Goal: Use online tool/utility: Utilize a website feature to perform a specific function

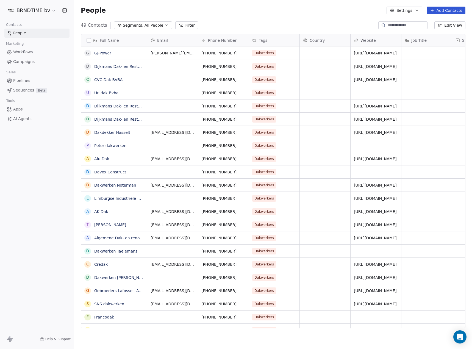
scroll to position [303, 394]
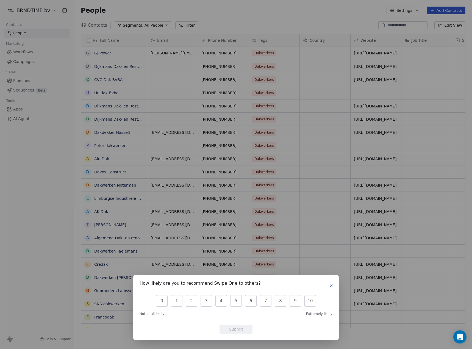
click at [333, 288] on button "button" at bounding box center [331, 285] width 7 height 7
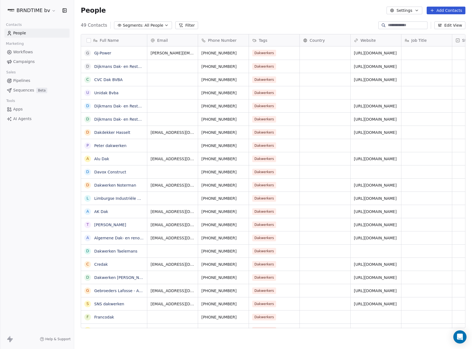
click at [24, 119] on span "AI Agents" at bounding box center [22, 119] width 18 height 6
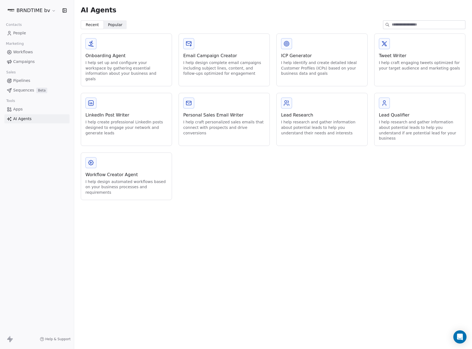
click at [116, 28] on span "Popular Popular" at bounding box center [115, 24] width 23 height 9
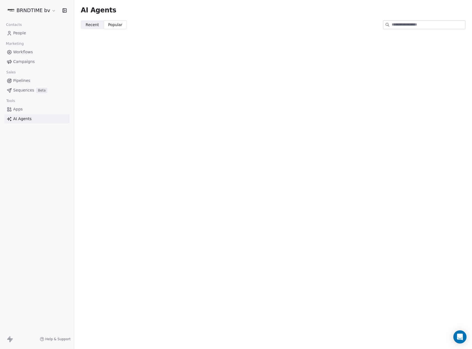
click at [44, 10] on html "BRNDTIME bv Contacts People Marketing Workflows Campaigns Sales Pipelines Seque…" at bounding box center [236, 174] width 472 height 349
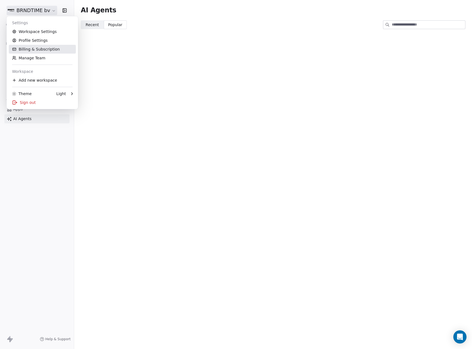
click at [49, 49] on link "Billing & Subscription" at bounding box center [42, 49] width 67 height 9
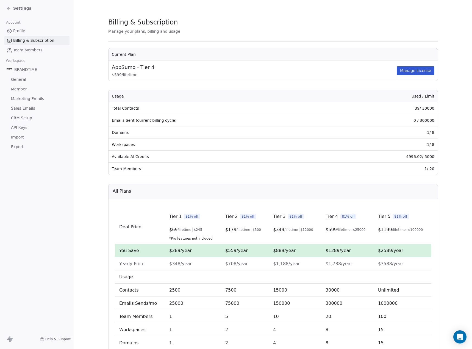
click at [24, 116] on span "CRM Setup" at bounding box center [21, 118] width 21 height 6
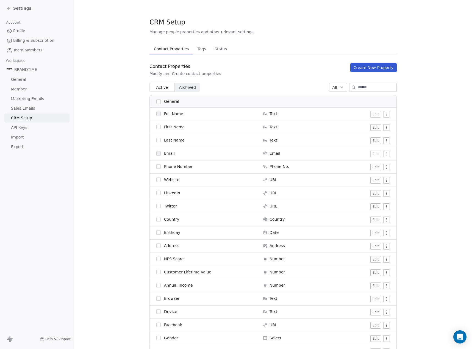
click at [26, 110] on span "Sales Emails" at bounding box center [23, 108] width 24 height 6
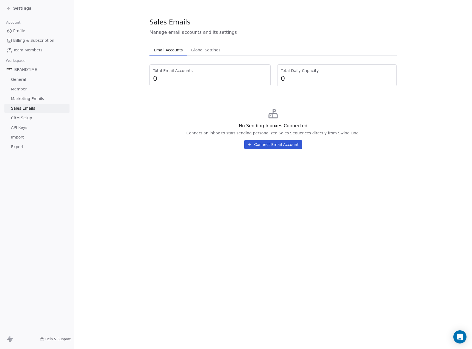
click at [32, 101] on span "Marketing Emails" at bounding box center [27, 99] width 33 height 6
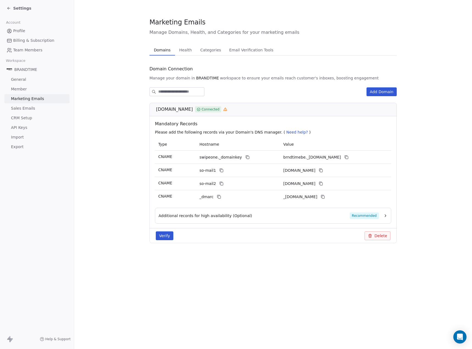
click at [39, 109] on link "Sales Emails" at bounding box center [36, 108] width 65 height 9
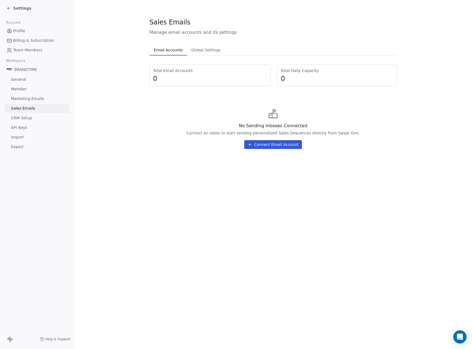
click at [21, 81] on span "General" at bounding box center [18, 80] width 15 height 6
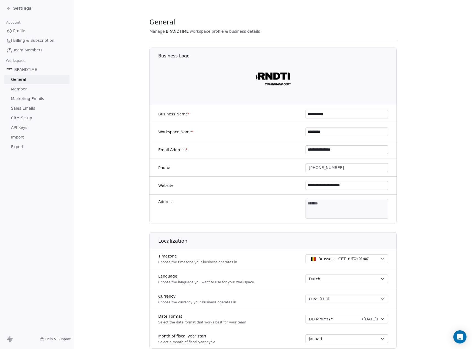
click at [21, 89] on span "Member" at bounding box center [19, 89] width 16 height 6
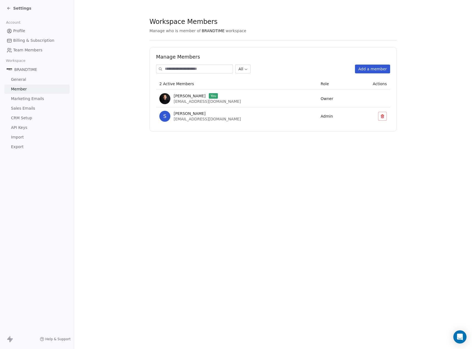
click at [34, 100] on span "Marketing Emails" at bounding box center [27, 99] width 33 height 6
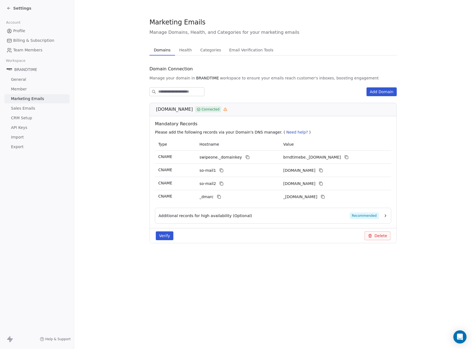
click at [378, 215] on span "Recommended" at bounding box center [364, 215] width 29 height 7
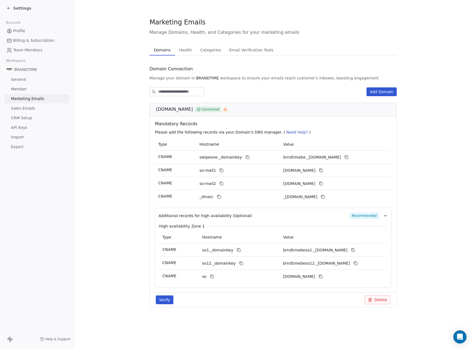
click at [19, 130] on span "API Keys" at bounding box center [19, 128] width 16 height 6
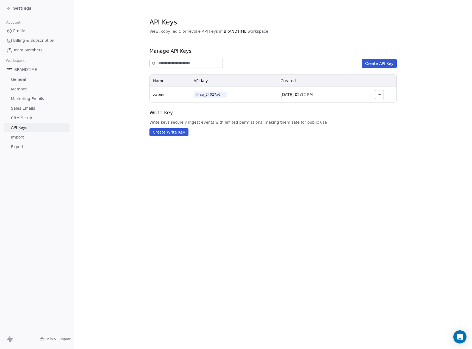
click at [16, 8] on span "Settings" at bounding box center [22, 7] width 18 height 5
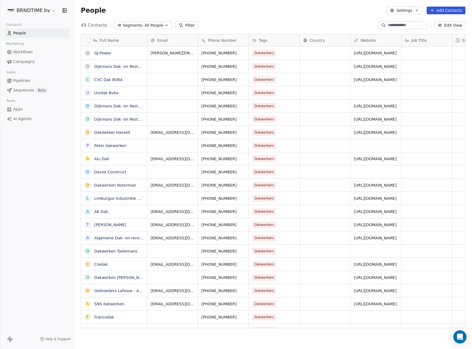
scroll to position [303, 394]
click at [19, 117] on span "AI Agents" at bounding box center [22, 119] width 18 height 6
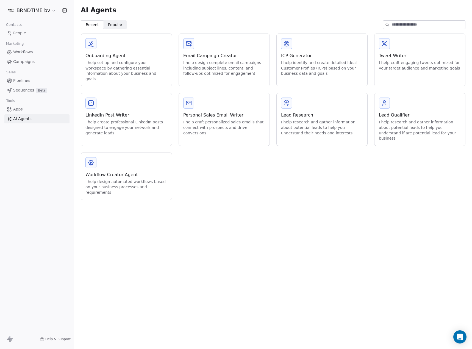
click at [127, 24] on div "Recent Recent Popular Popular" at bounding box center [273, 24] width 385 height 9
click at [115, 25] on span "Popular" at bounding box center [115, 25] width 15 height 6
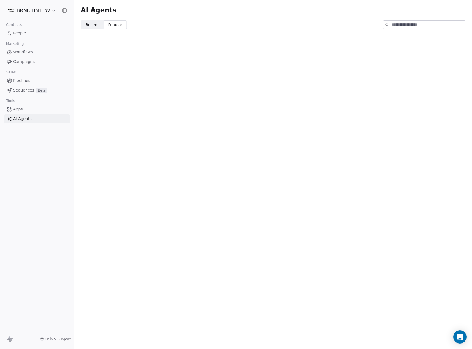
click at [92, 24] on span "Recent" at bounding box center [92, 25] width 13 height 6
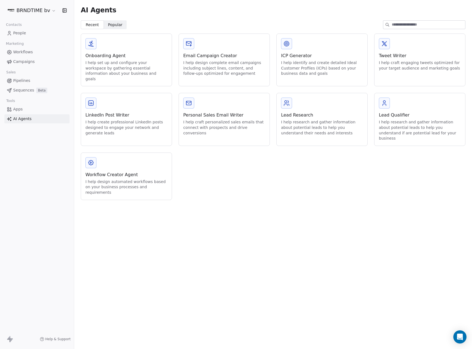
click at [199, 67] on div "I help design complete email campaigns including subject lines, content, and fo…" at bounding box center [224, 68] width 82 height 16
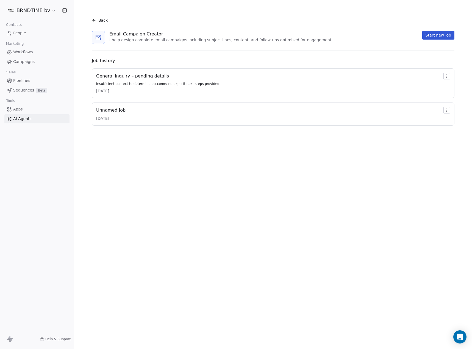
click at [441, 34] on button "Start new job" at bounding box center [438, 35] width 32 height 9
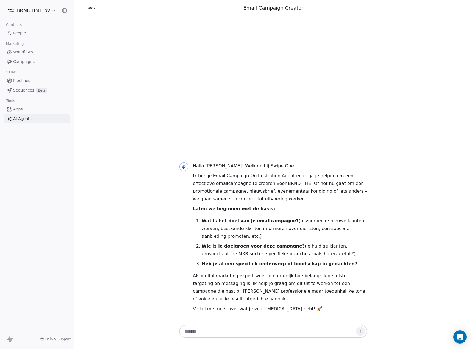
click at [31, 11] on html "BRNDTIME bv Contacts People Marketing Workflows Campaigns Sales Pipelines Seque…" at bounding box center [236, 174] width 472 height 349
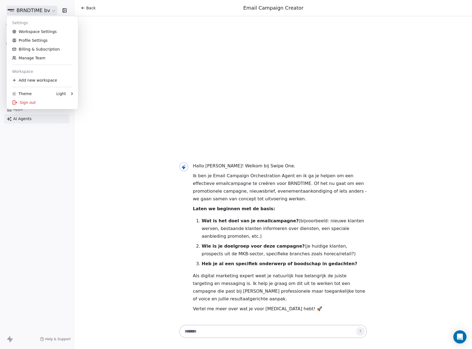
click at [31, 11] on html "BRNDTIME bv Contacts People Marketing Workflows Campaigns Sales Pipelines Seque…" at bounding box center [236, 174] width 472 height 349
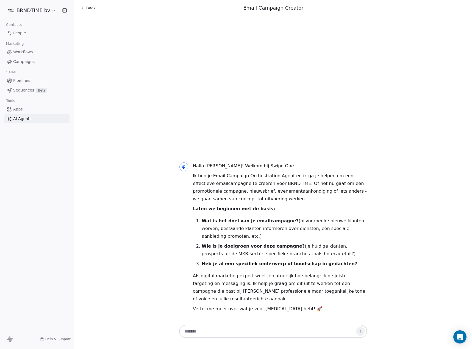
click at [19, 109] on span "Apps" at bounding box center [18, 109] width 10 height 6
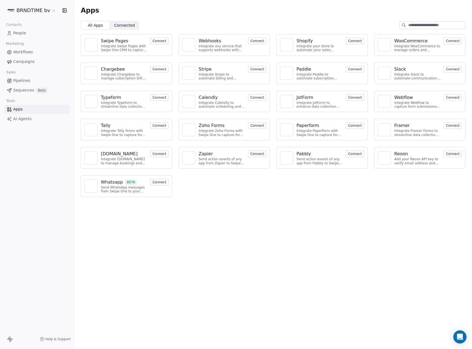
click at [415, 24] on input at bounding box center [436, 25] width 57 height 7
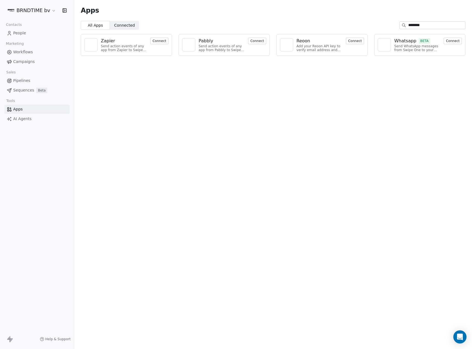
type input "********"
click at [160, 41] on button "Connect" at bounding box center [159, 41] width 18 height 7
